Goal: Obtain resource: Download file/media

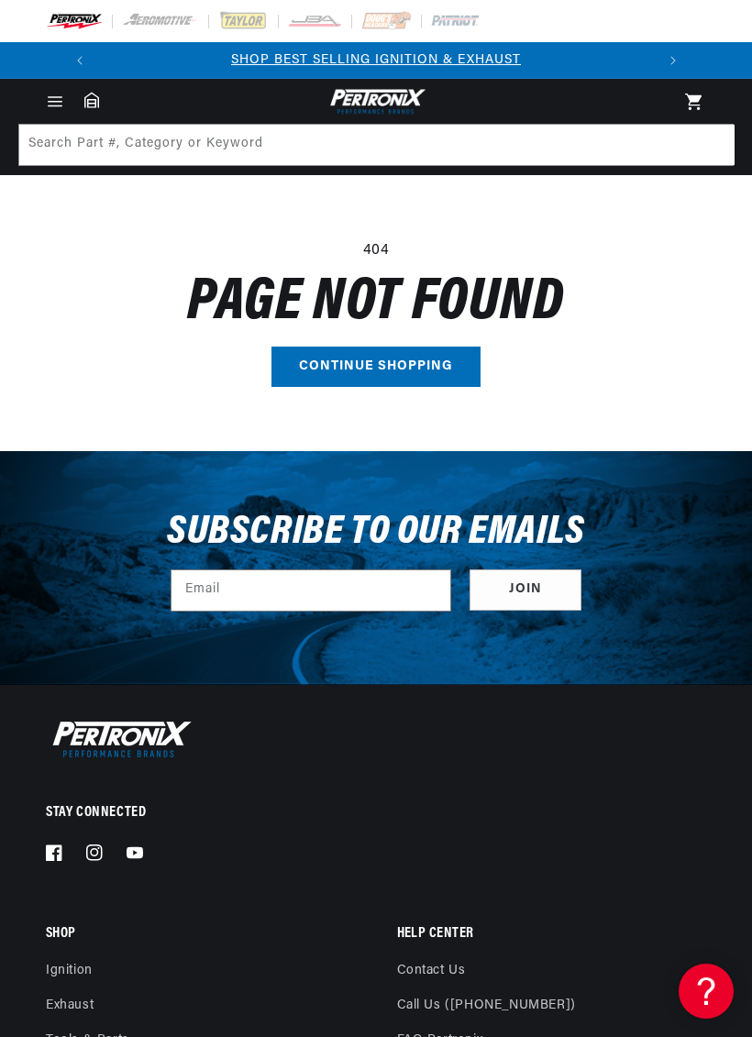
click at [78, 21] on img at bounding box center [74, 21] width 57 height 20
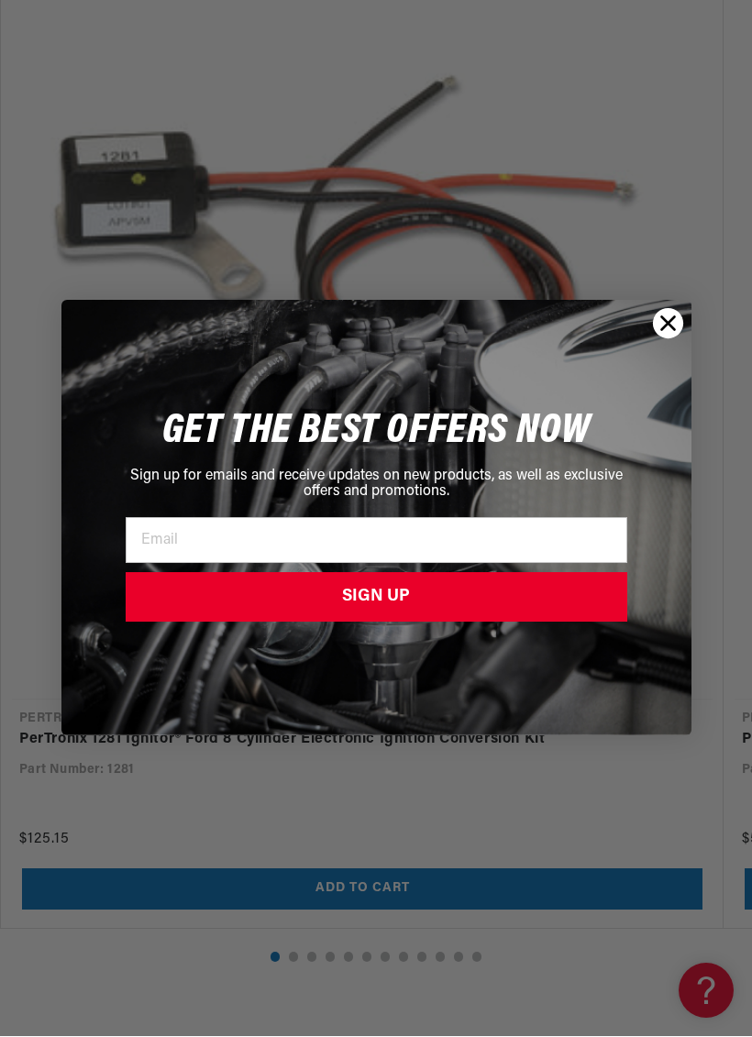
scroll to position [2421, 0]
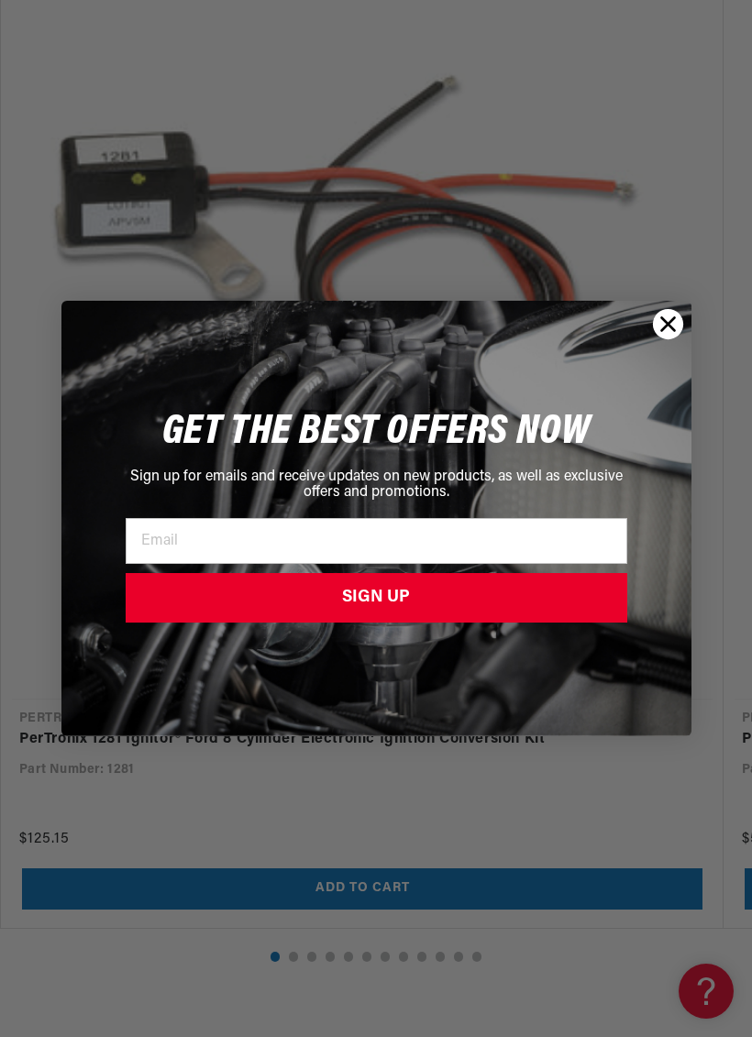
click at [682, 318] on icon "Close dialog" at bounding box center [668, 324] width 32 height 32
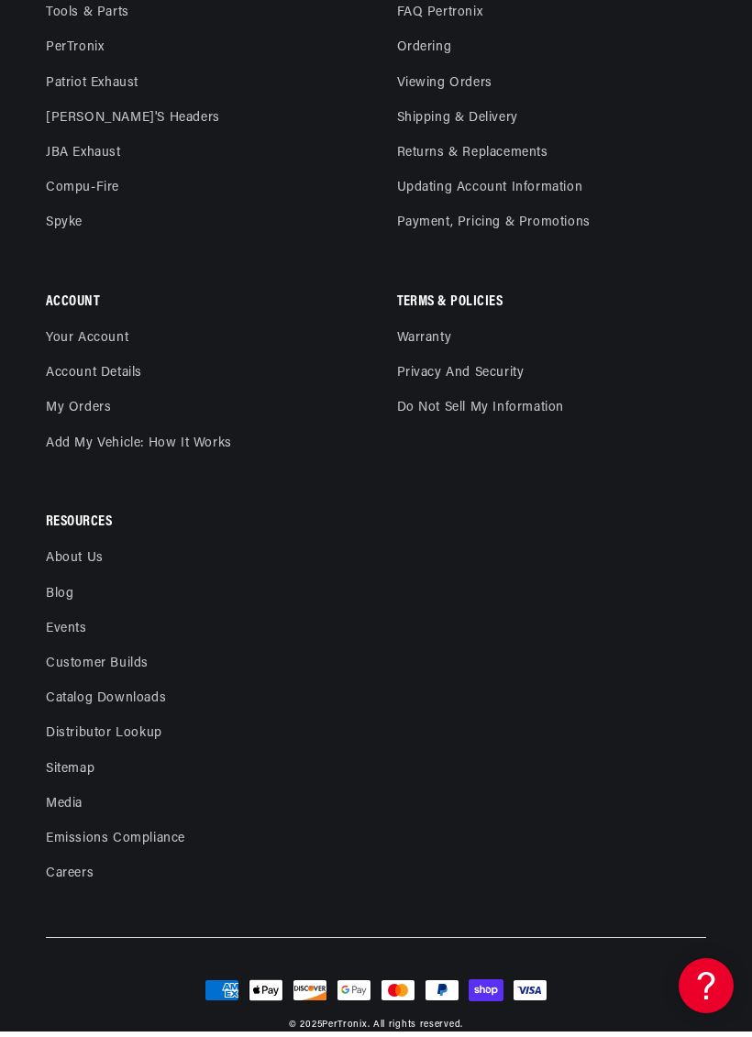
scroll to position [0, 0]
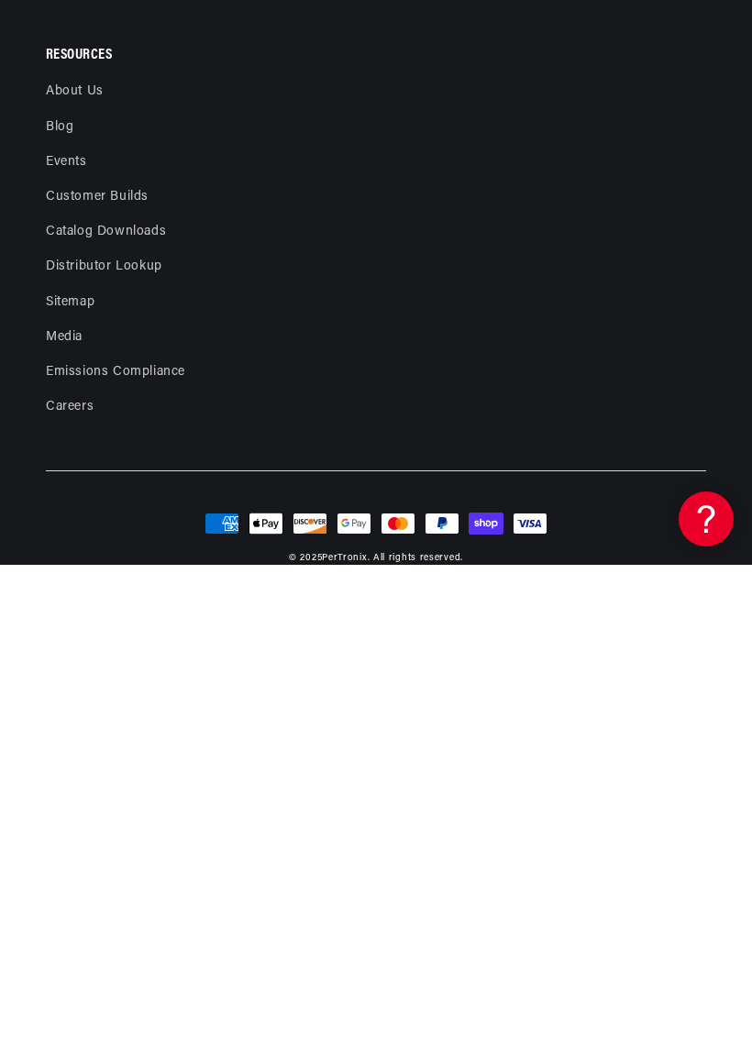
click at [83, 721] on link "Distributor Lookup" at bounding box center [104, 738] width 116 height 35
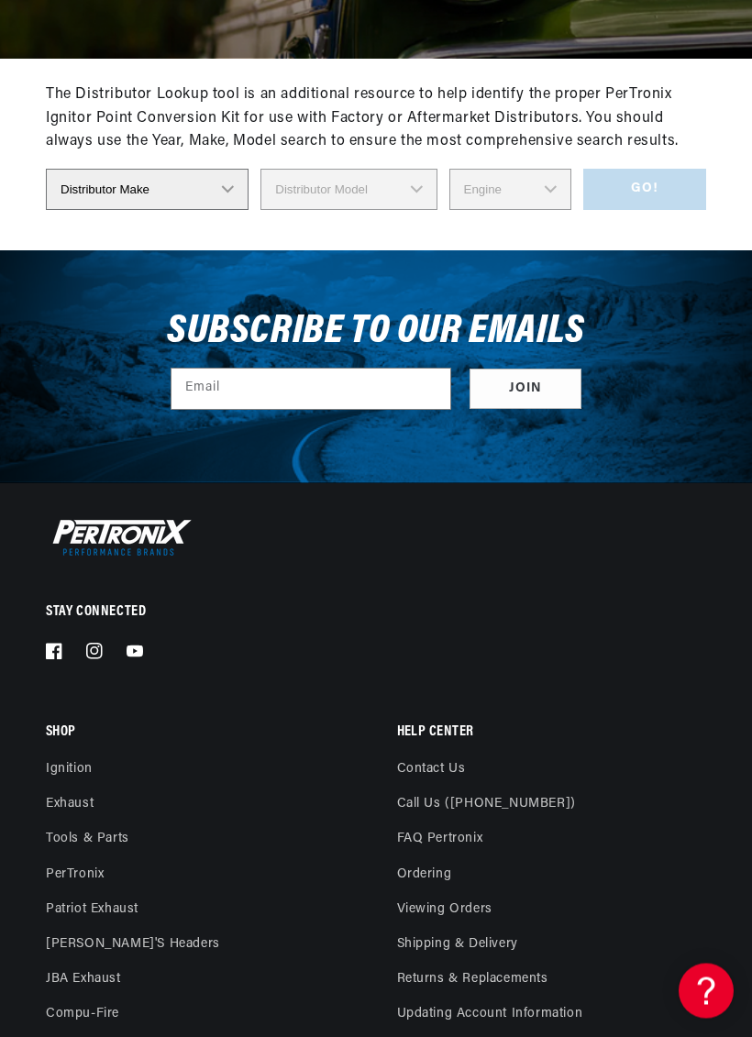
scroll to position [301, 0]
click at [137, 193] on select "Distributor Make Accel Aldon Autolite Bosch Century Chrysler Clark Colt Contine…" at bounding box center [147, 189] width 203 height 41
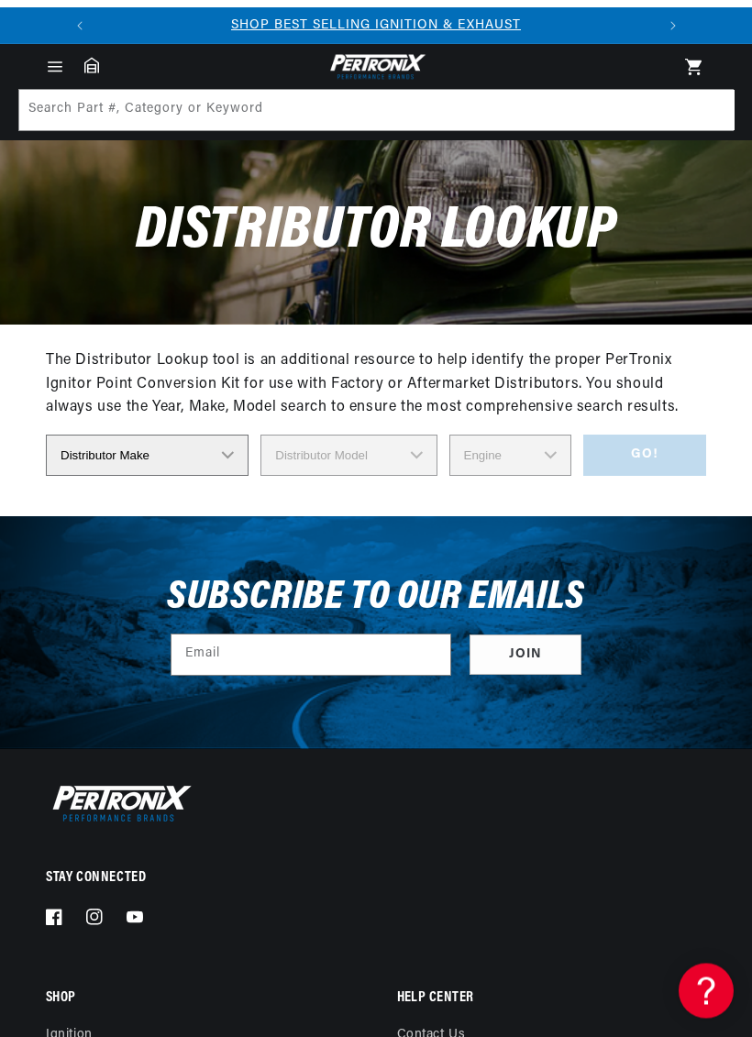
scroll to position [0, 0]
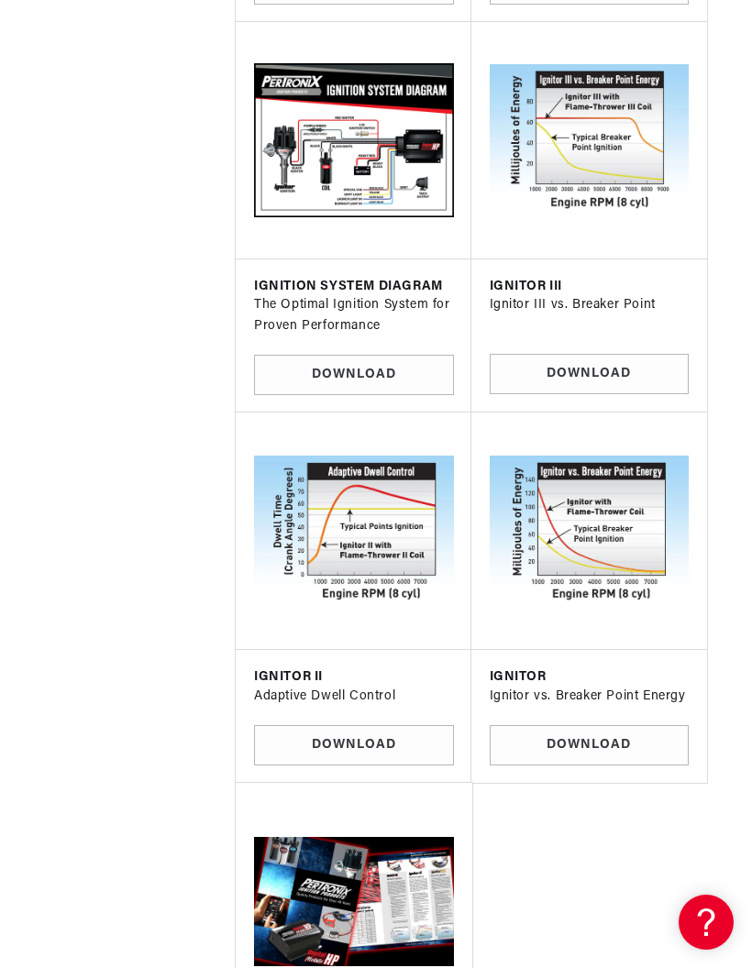
click at [287, 355] on link "Download" at bounding box center [354, 375] width 200 height 41
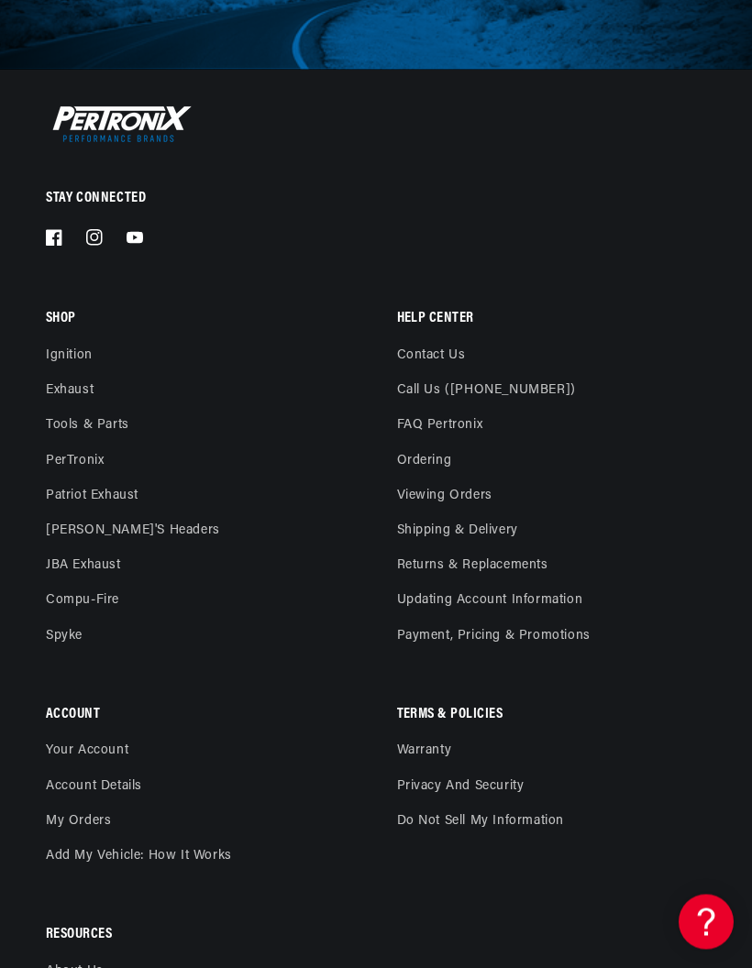
scroll to position [0, 376]
